Goal: Task Accomplishment & Management: Use online tool/utility

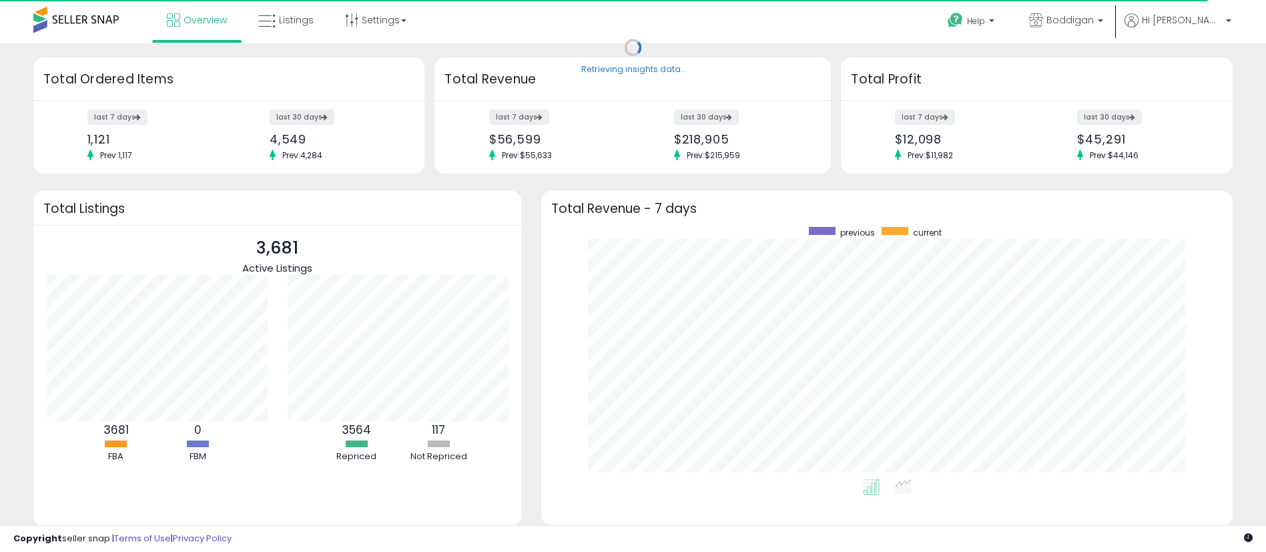
scroll to position [252, 665]
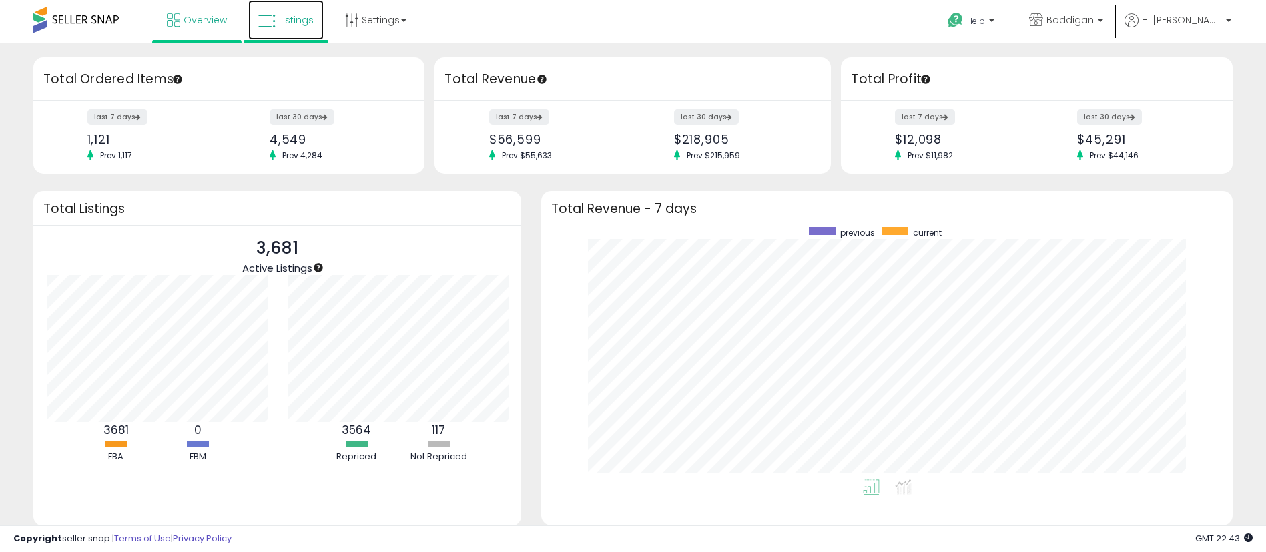
click at [288, 35] on link "Listings" at bounding box center [285, 20] width 75 height 40
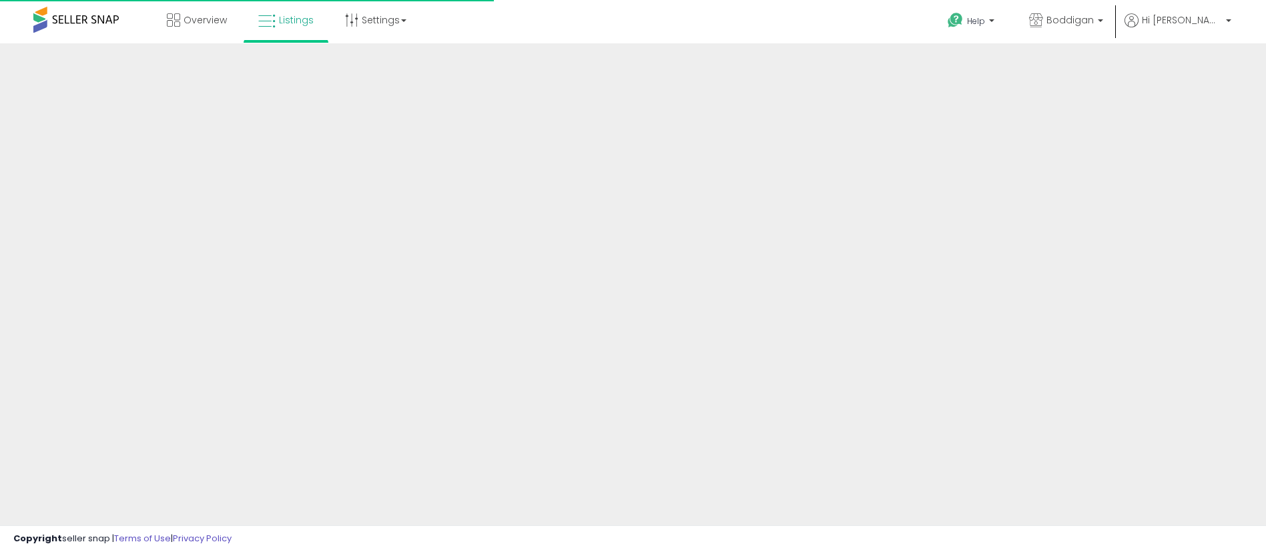
select select
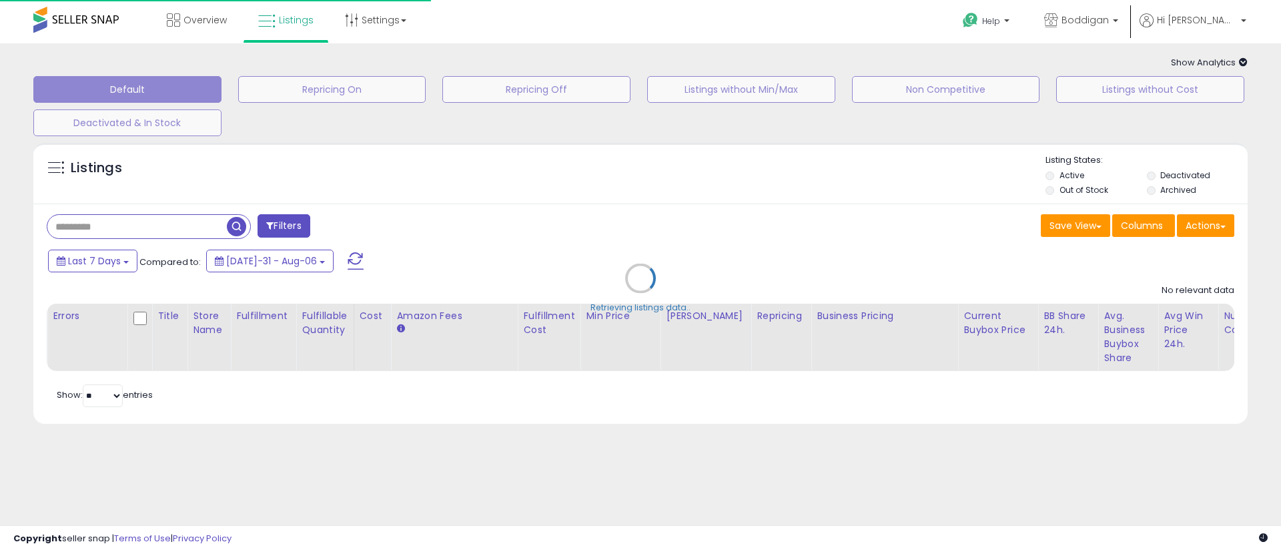
select select
select select "***"
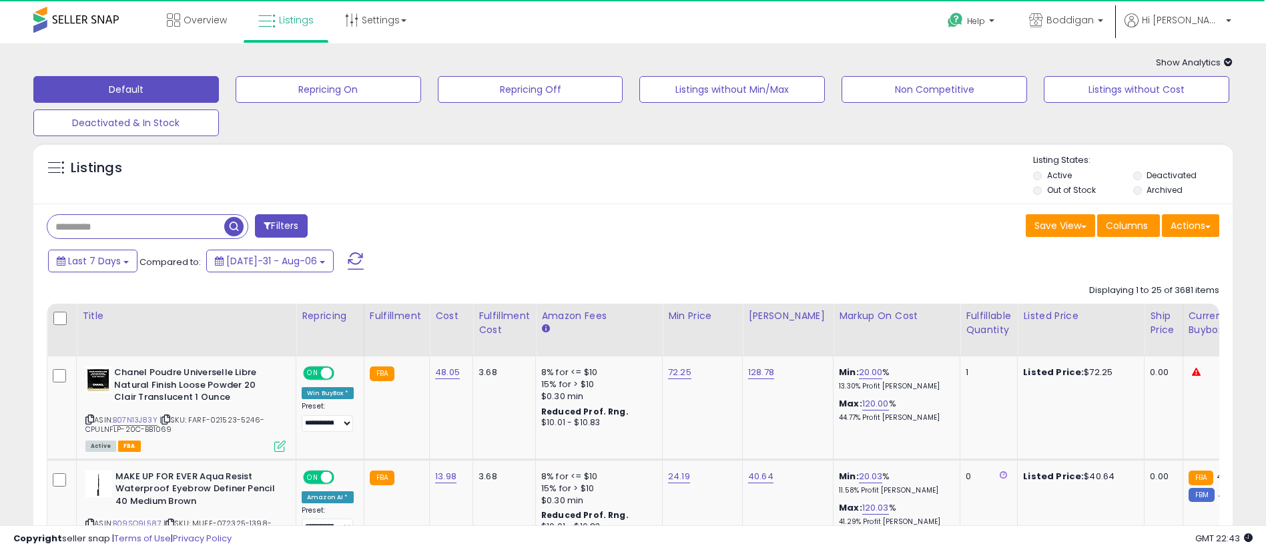
click at [270, 224] on span at bounding box center [267, 225] width 7 height 9
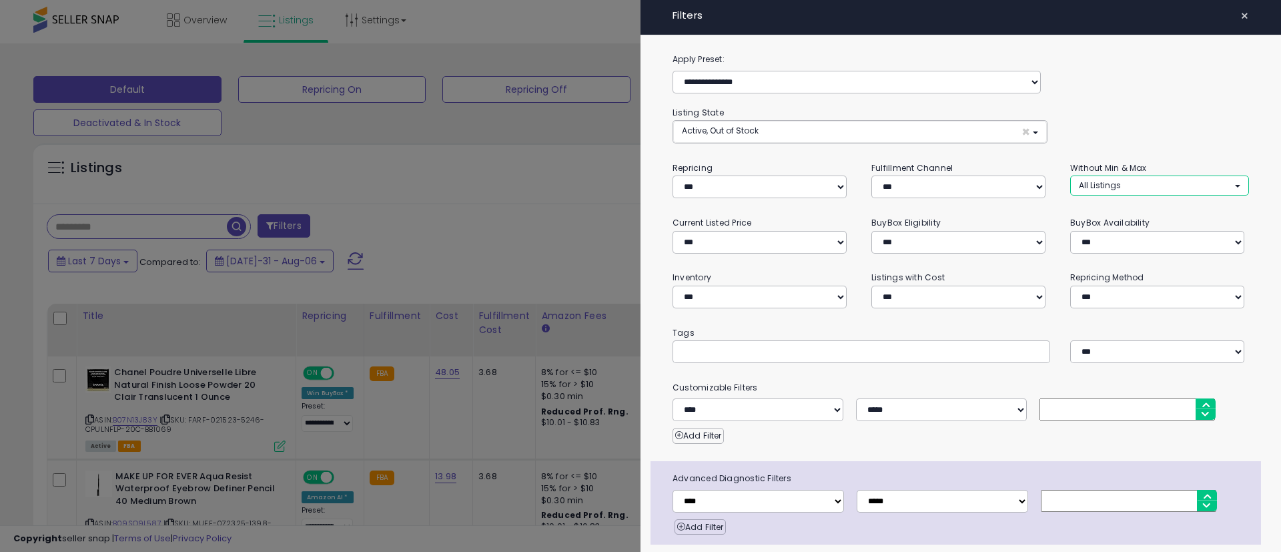
click at [1123, 177] on button "All Listings" at bounding box center [1159, 185] width 179 height 19
click at [1124, 206] on link "Without Min" at bounding box center [1124, 212] width 100 height 21
click at [1126, 247] on ul "Without Min Without Max" at bounding box center [1123, 225] width 107 height 51
select select "**********"
click at [1107, 237] on span "Without Max" at bounding box center [1112, 237] width 50 height 11
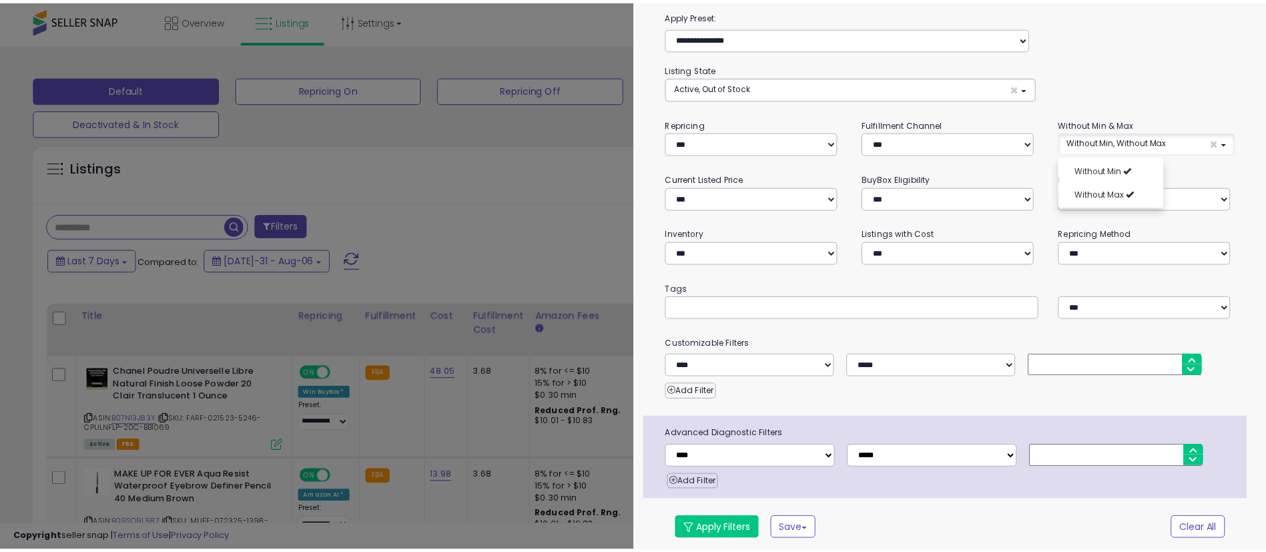
scroll to position [47, 0]
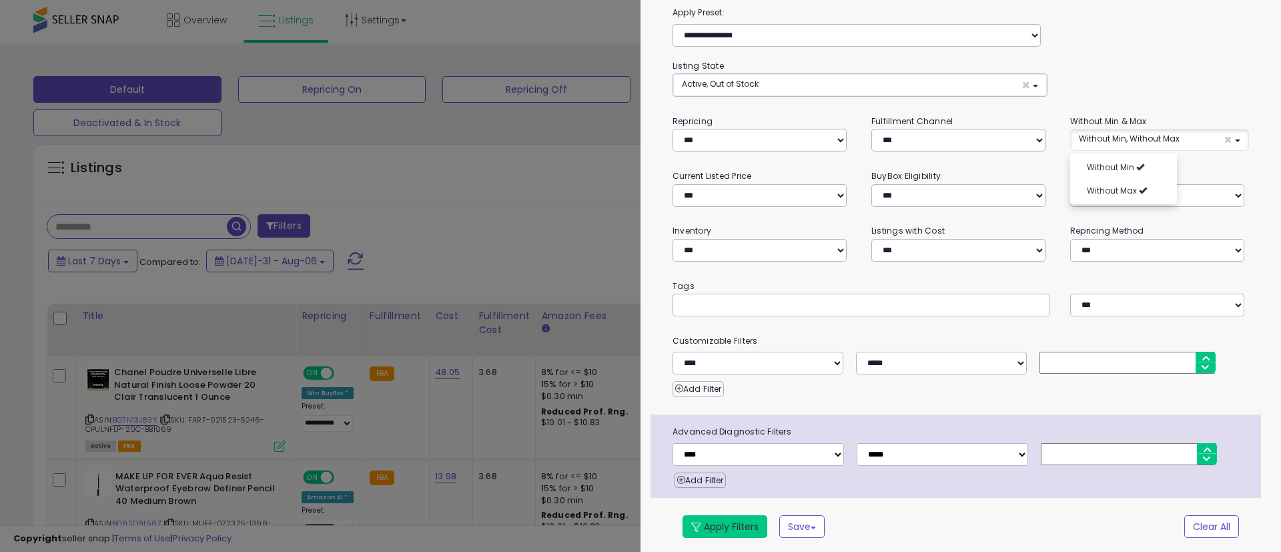
click at [704, 523] on button "Apply Filters" at bounding box center [725, 526] width 85 height 23
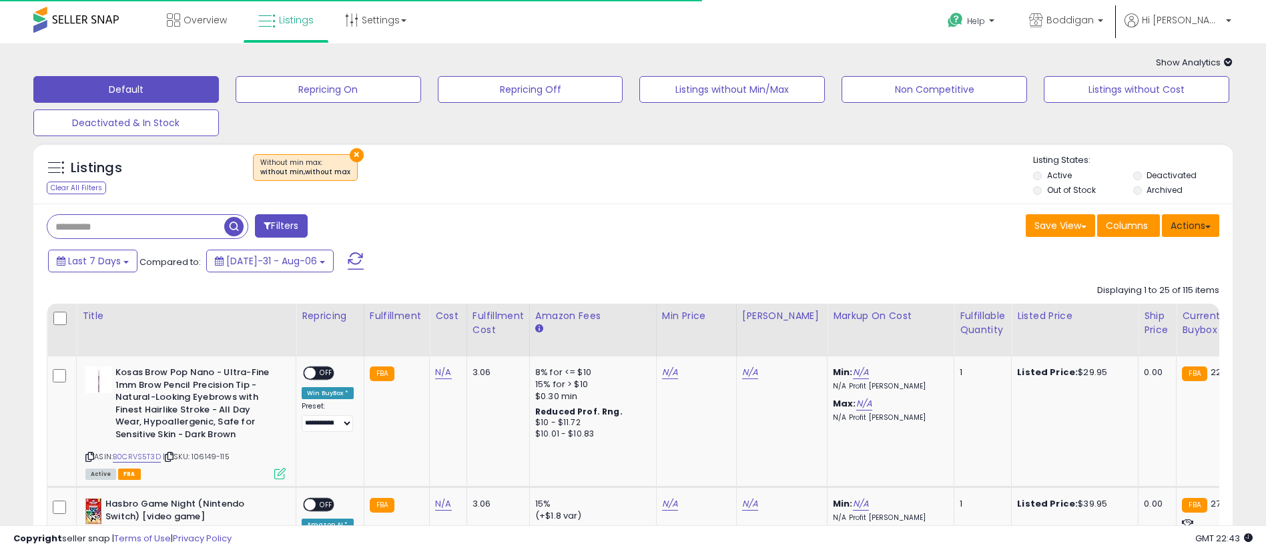
click at [1193, 218] on button "Actions" at bounding box center [1190, 225] width 57 height 23
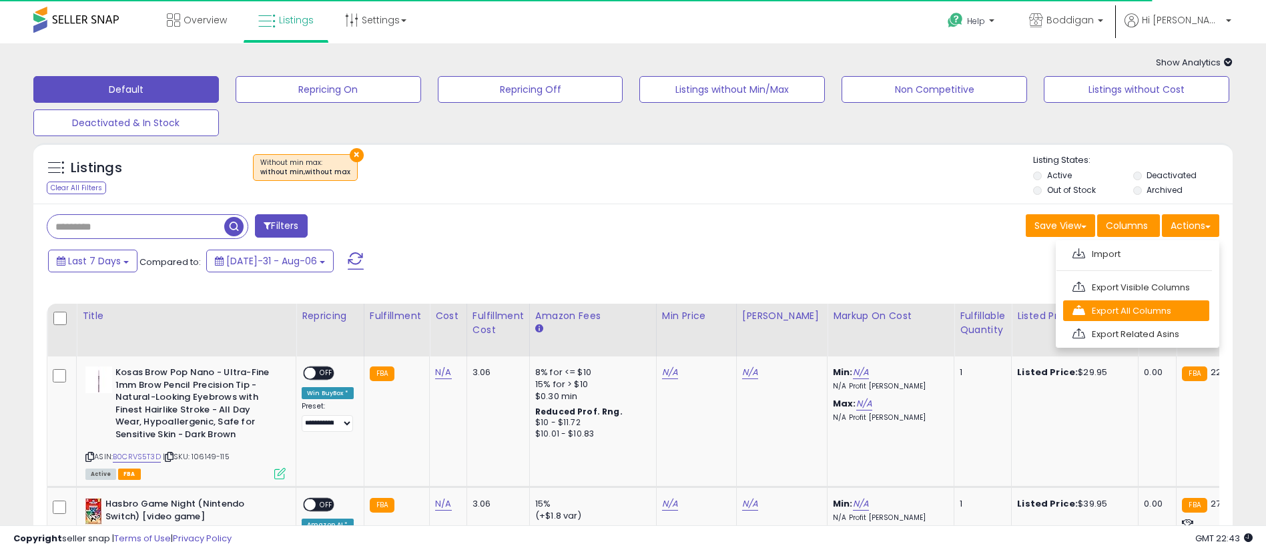
click at [1128, 310] on link "Export All Columns" at bounding box center [1136, 310] width 146 height 21
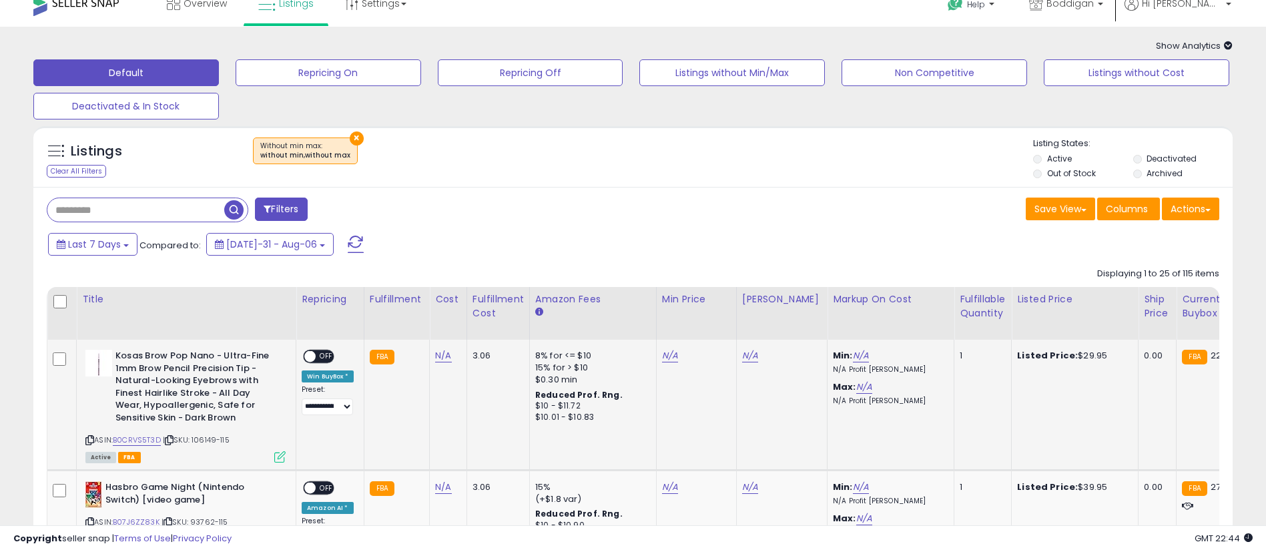
scroll to position [0, 0]
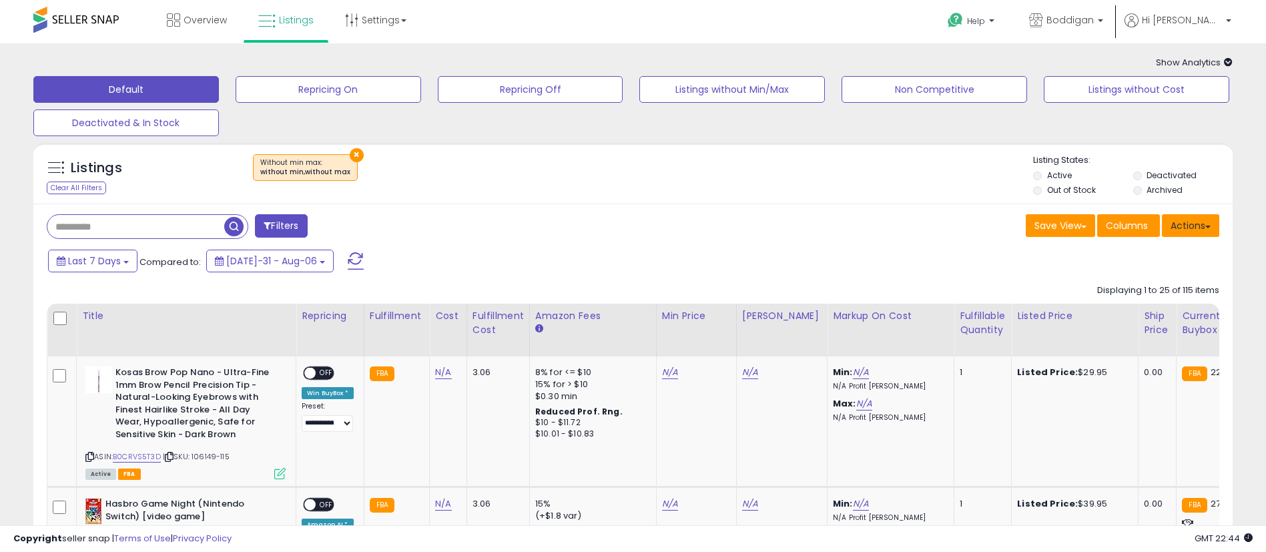
click at [1201, 227] on button "Actions" at bounding box center [1190, 225] width 57 height 23
click at [747, 225] on div "Save View Save As New View Update Current View Columns Actions Import Export Vi…" at bounding box center [931, 227] width 597 height 26
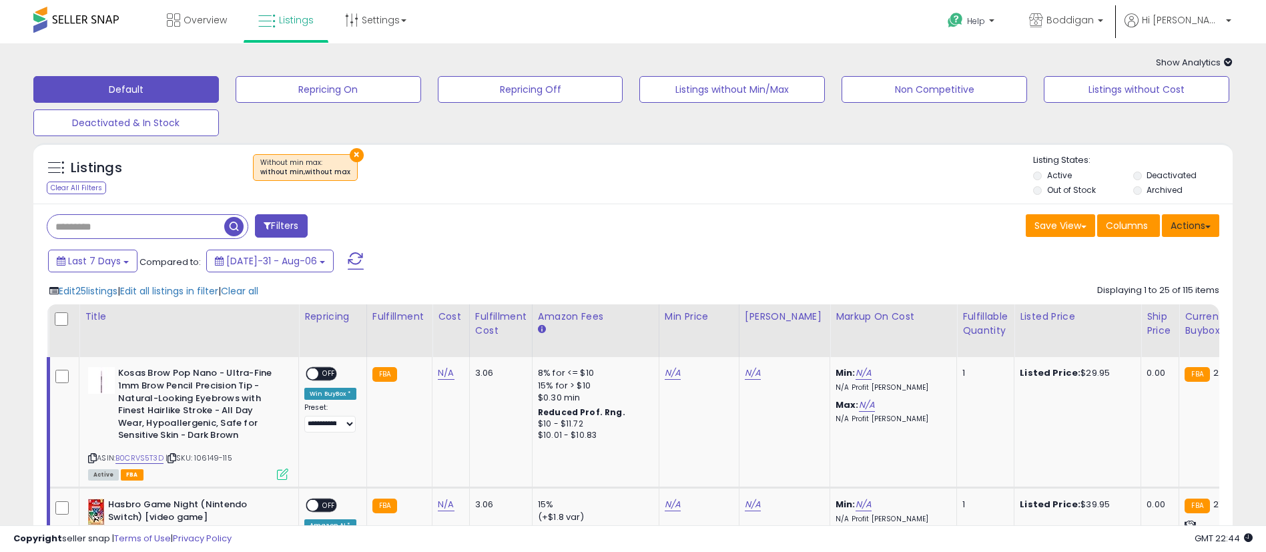
click at [1199, 222] on button "Actions" at bounding box center [1190, 225] width 57 height 23
click at [1142, 305] on link "Export All Columns" at bounding box center [1136, 310] width 146 height 21
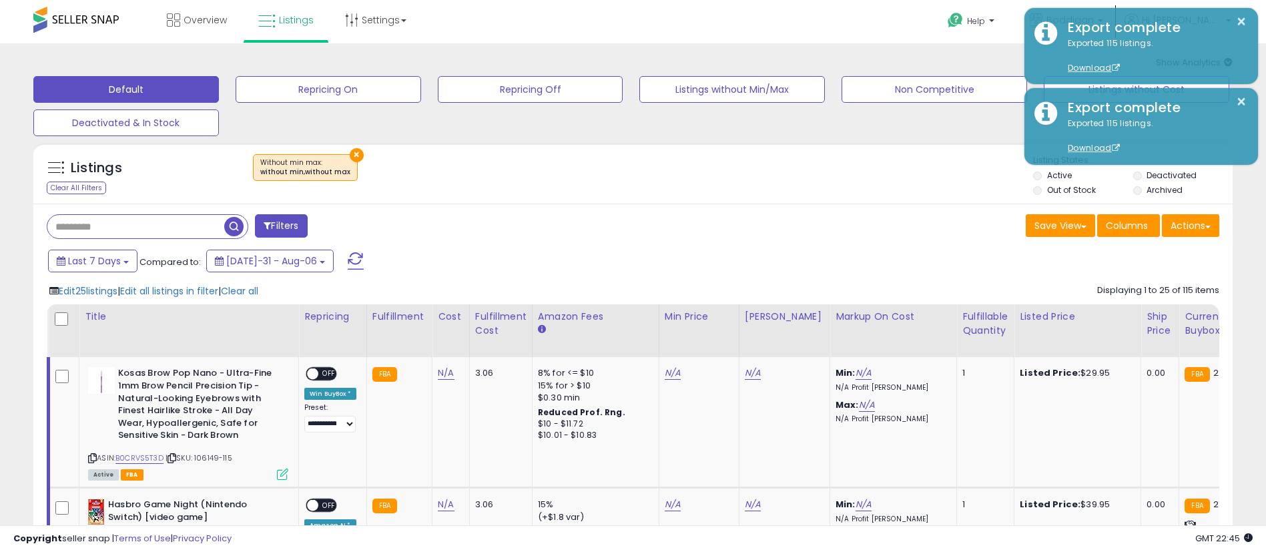
click at [453, 185] on div "× Without min max : without min,without max" at bounding box center [634, 172] width 797 height 37
